Goal: Task Accomplishment & Management: Complete application form

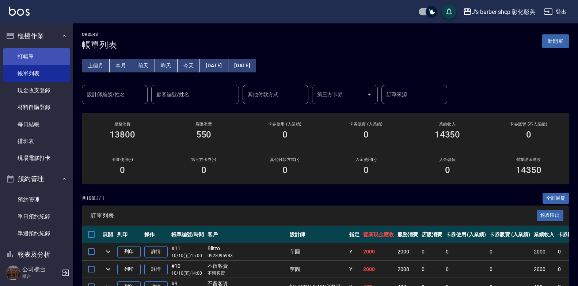
click at [30, 54] on link "打帳單" at bounding box center [36, 56] width 67 height 17
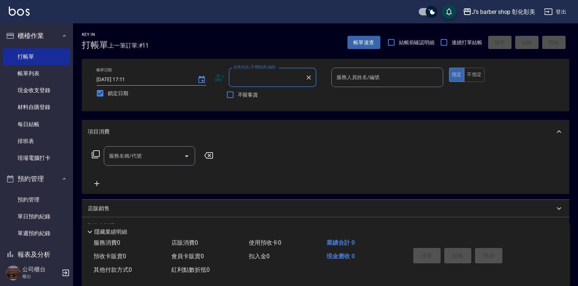
click at [250, 77] on input "顧客姓名/手機號碼/編號" at bounding box center [267, 77] width 70 height 13
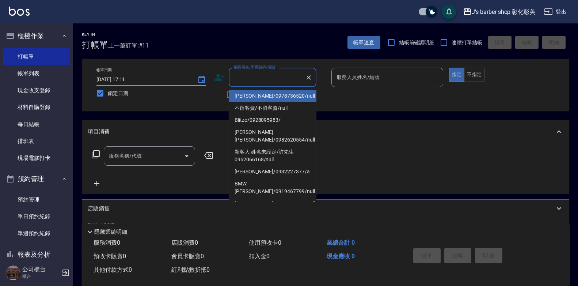
click at [219, 80] on icon at bounding box center [220, 77] width 10 height 7
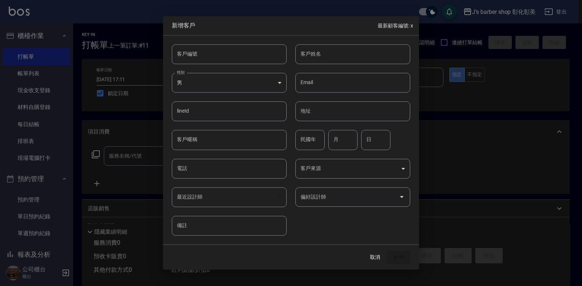
click at [211, 168] on input "電話" at bounding box center [229, 169] width 115 height 20
type input "0922448877"
click at [335, 48] on input "客戶姓名" at bounding box center [352, 54] width 115 height 20
type input "5"
click at [393, 257] on button "新增" at bounding box center [398, 257] width 23 height 14
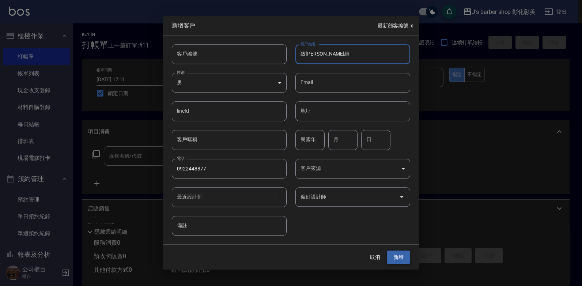
click at [393, 257] on div "取消 新增" at bounding box center [386, 257] width 47 height 14
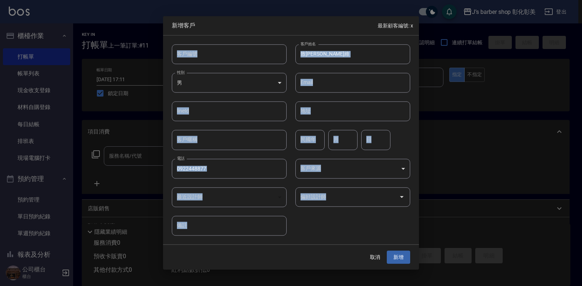
click at [328, 52] on input "致[PERSON_NAME]維" at bounding box center [352, 54] width 115 height 20
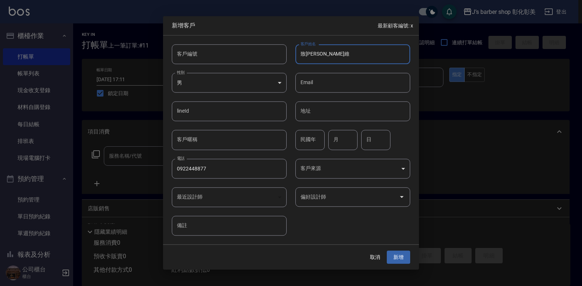
click at [328, 52] on input "致[PERSON_NAME]維" at bounding box center [352, 54] width 115 height 20
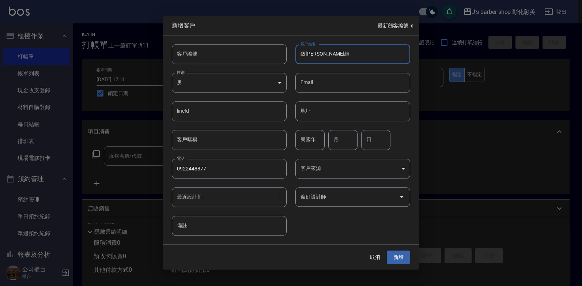
click at [328, 52] on input "致[PERSON_NAME]維" at bounding box center [352, 54] width 115 height 20
click at [321, 54] on input "致[PERSON_NAME]維" at bounding box center [352, 54] width 115 height 20
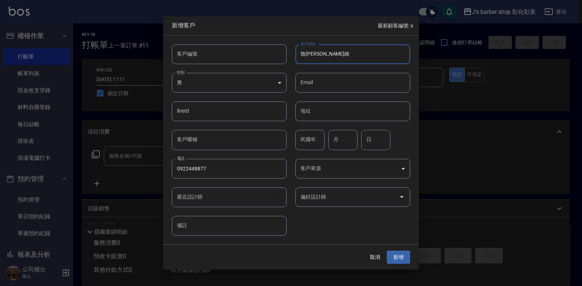
click at [321, 54] on input "致[PERSON_NAME]維" at bounding box center [352, 54] width 115 height 20
click at [323, 54] on input "致[PERSON_NAME]維" at bounding box center [352, 54] width 115 height 20
type input "致維"
click at [396, 260] on button "新增" at bounding box center [398, 257] width 23 height 14
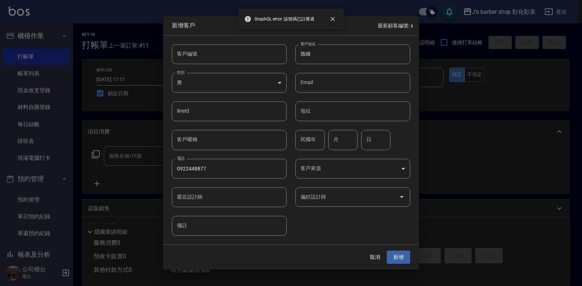
click at [333, 18] on icon "close" at bounding box center [332, 18] width 7 height 7
click at [477, 96] on div at bounding box center [291, 143] width 582 height 286
click at [369, 257] on button "取消" at bounding box center [374, 257] width 23 height 14
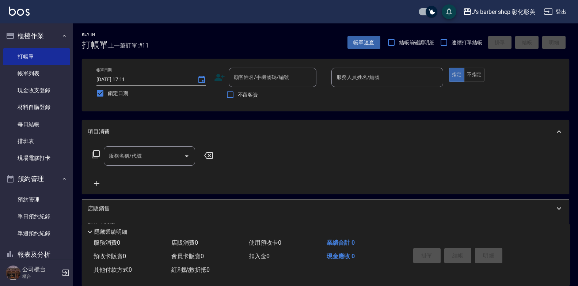
click at [364, 81] on input "服務人員姓名/編號" at bounding box center [387, 77] width 105 height 13
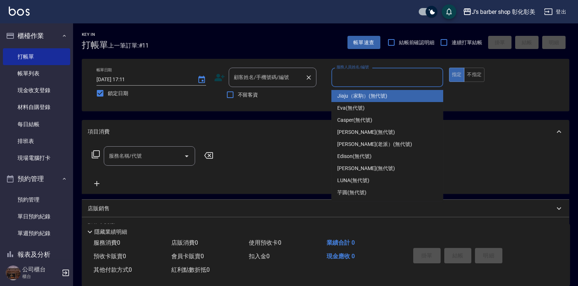
click at [288, 74] on div "顧客姓名/手機號碼/編號 顧客姓名/手機號碼/編號" at bounding box center [273, 77] width 88 height 19
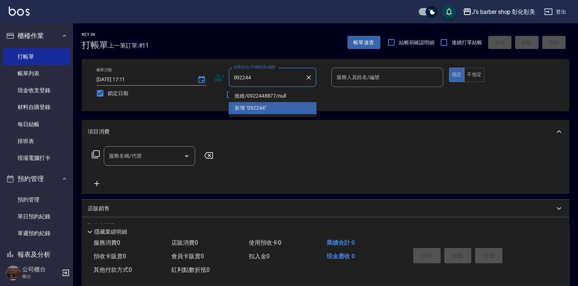
click at [268, 95] on li "致維/0922448877/null" at bounding box center [273, 96] width 88 height 12
type input "致維/0922448877/null"
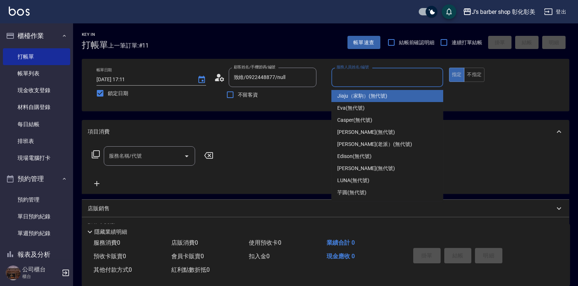
click at [356, 82] on input "服務人員姓名/編號" at bounding box center [387, 77] width 105 height 13
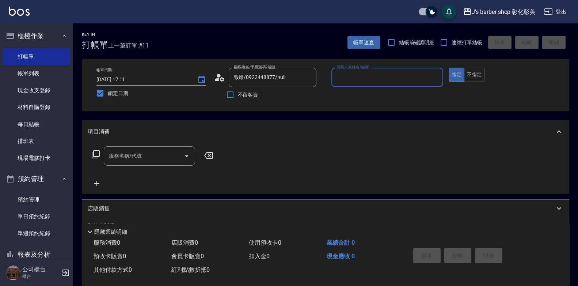
click at [352, 78] on input "服務人員姓名/編號" at bounding box center [387, 77] width 105 height 13
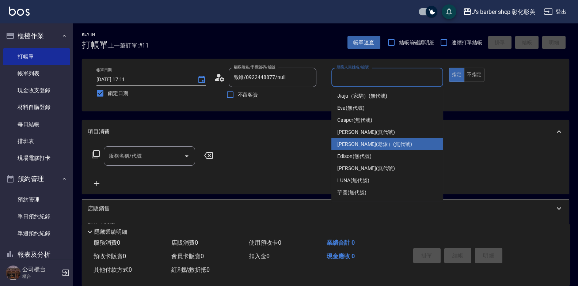
click at [351, 143] on span "[PERSON_NAME](老派） (無代號)" at bounding box center [374, 144] width 75 height 8
type input "[PERSON_NAME](老派）(無代號)"
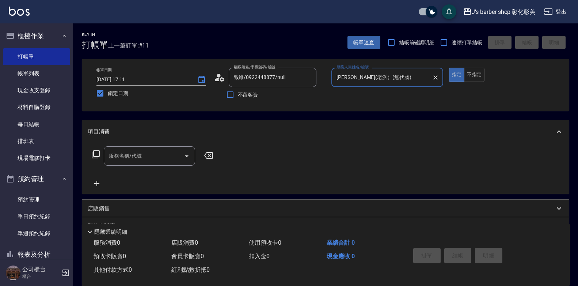
click at [142, 160] on input "服務名稱/代號" at bounding box center [144, 155] width 74 height 13
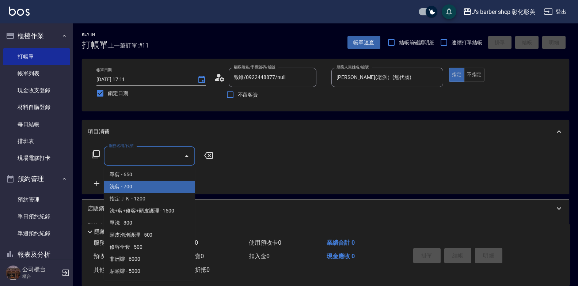
click at [132, 185] on span "洗剪 - 700" at bounding box center [149, 187] width 91 height 12
type input "洗剪(101)"
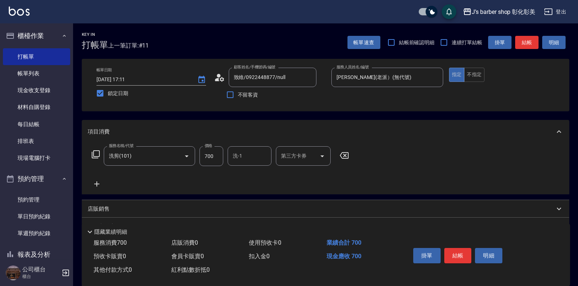
click at [132, 185] on div "服務名稱/代號 洗剪(101) 服務名稱/代號 價格 700 價格 洗-1 洗-1 第三方卡券 第三方卡券" at bounding box center [221, 167] width 266 height 42
click at [216, 155] on input "700" at bounding box center [212, 156] width 24 height 20
click at [188, 157] on icon "Open" at bounding box center [186, 156] width 9 height 9
type input "800"
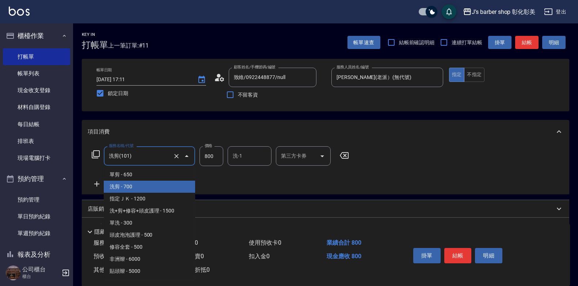
click at [136, 188] on span "洗剪 - 700" at bounding box center [149, 187] width 91 height 12
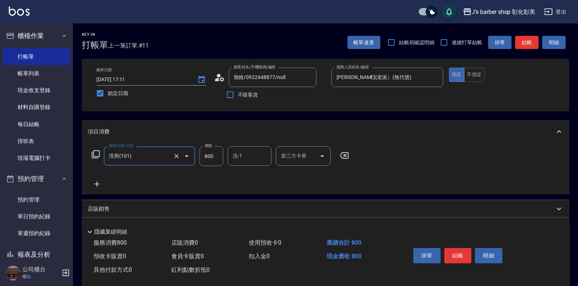
click at [246, 159] on input "洗-1" at bounding box center [249, 155] width 37 height 13
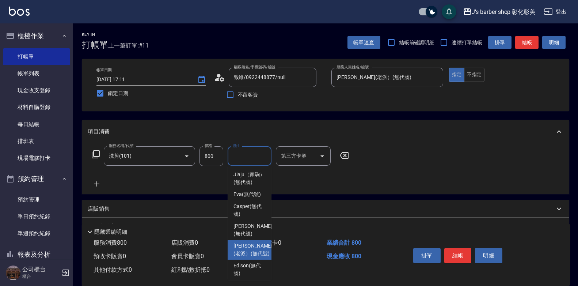
click at [247, 254] on span "[PERSON_NAME](老派） (無代號)" at bounding box center [253, 249] width 39 height 15
type input "[PERSON_NAME](老派）(無代號)"
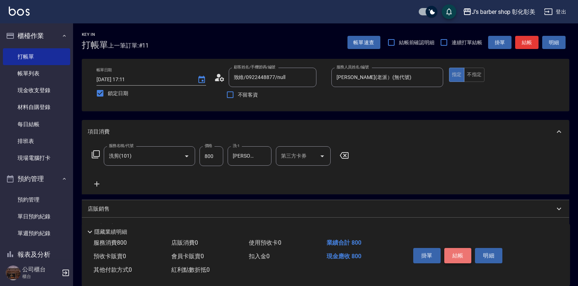
click at [452, 253] on button "結帳" at bounding box center [457, 255] width 27 height 15
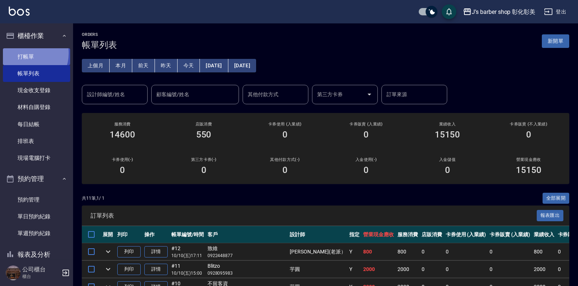
click at [26, 53] on link "打帳單" at bounding box center [36, 56] width 67 height 17
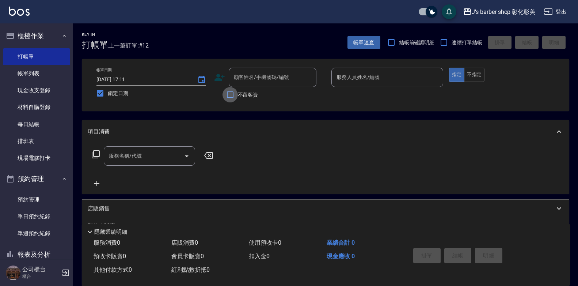
click at [231, 95] on input "不留客資" at bounding box center [230, 94] width 15 height 15
checkbox input "true"
click at [364, 78] on input "服務人員姓名/編號" at bounding box center [387, 77] width 105 height 13
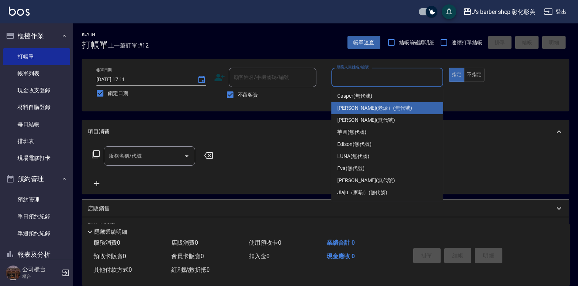
click at [362, 104] on div "[PERSON_NAME](老派） (無代號)" at bounding box center [388, 108] width 112 height 12
type input "[PERSON_NAME](老派）(無代號)"
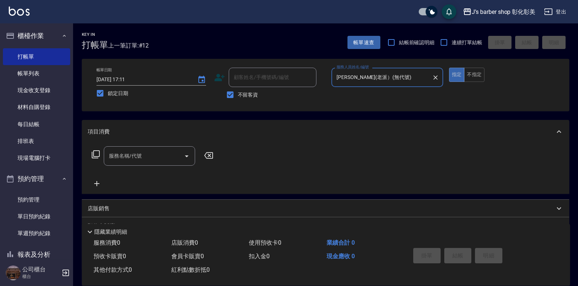
click at [126, 156] on div "服務名稱/代號 服務名稱/代號" at bounding box center [149, 155] width 91 height 19
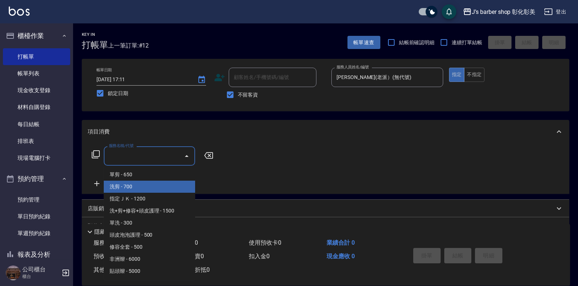
click at [132, 185] on span "洗剪 - 700" at bounding box center [149, 187] width 91 height 12
type input "洗剪(101)"
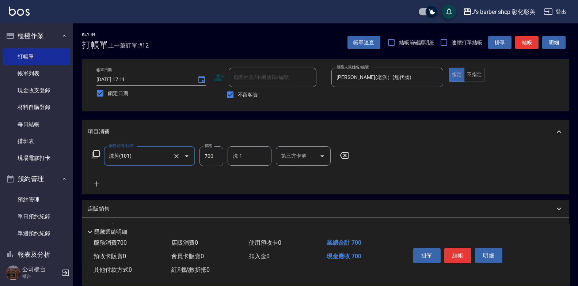
click at [217, 160] on input "700" at bounding box center [212, 156] width 24 height 20
type input "800"
click at [254, 156] on input "洗-1" at bounding box center [249, 155] width 37 height 13
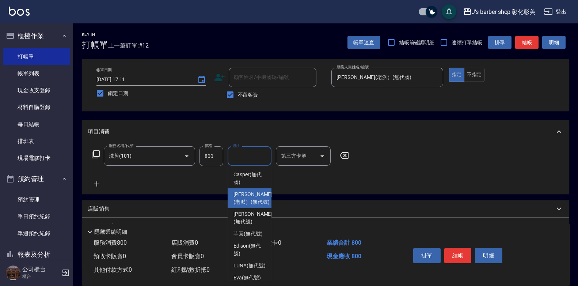
click at [249, 206] on span "[PERSON_NAME](老派） (無代號)" at bounding box center [253, 197] width 39 height 15
type input "[PERSON_NAME](老派）(無代號)"
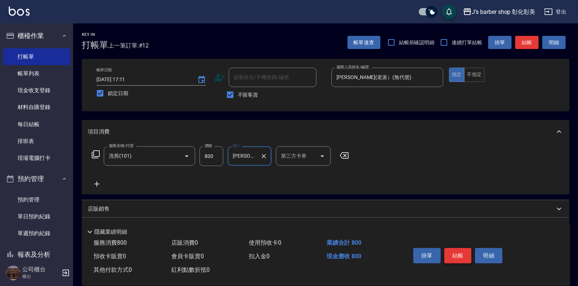
click at [453, 251] on button "結帳" at bounding box center [457, 255] width 27 height 15
